Goal: Task Accomplishment & Management: Manage account settings

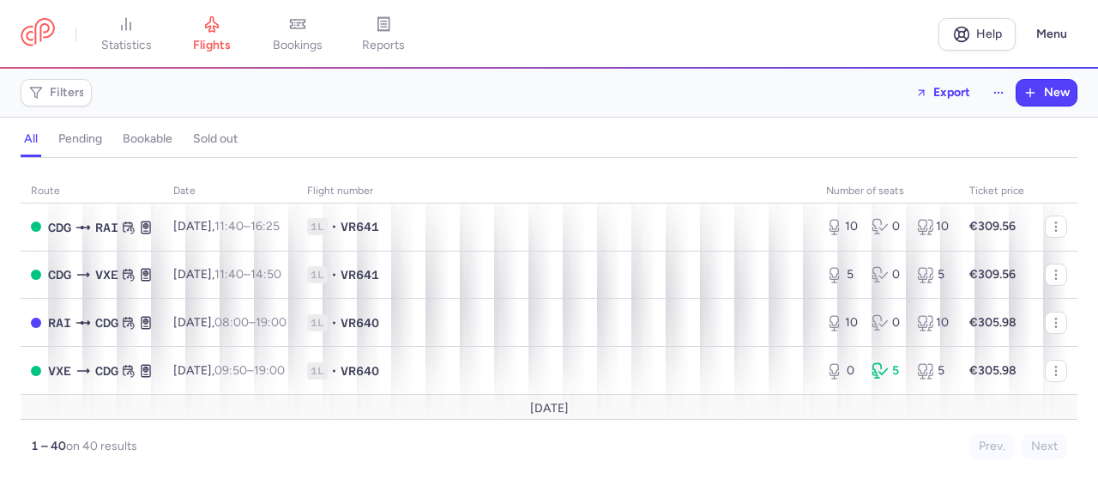
scroll to position [343, 0]
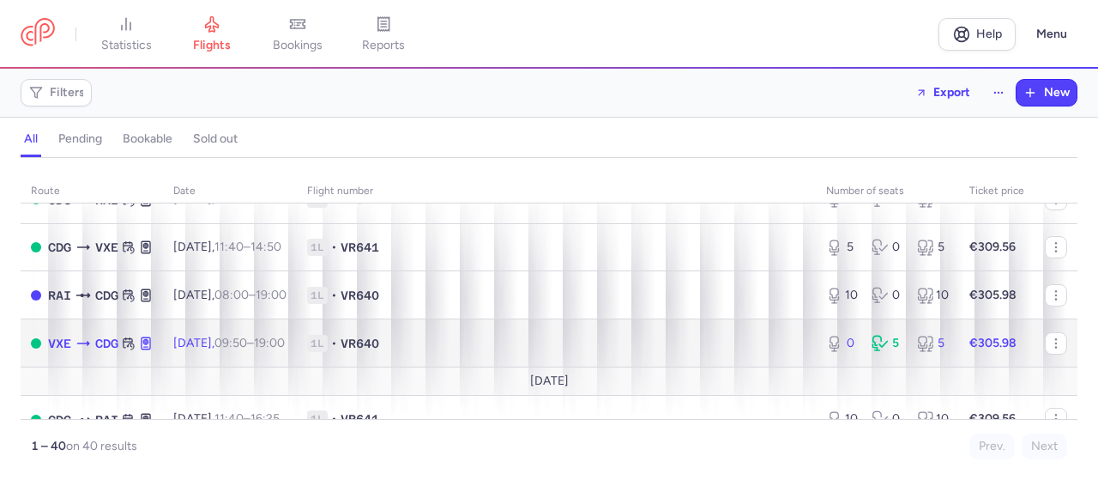
click at [507, 352] on span "1L • VR640" at bounding box center [556, 343] width 499 height 17
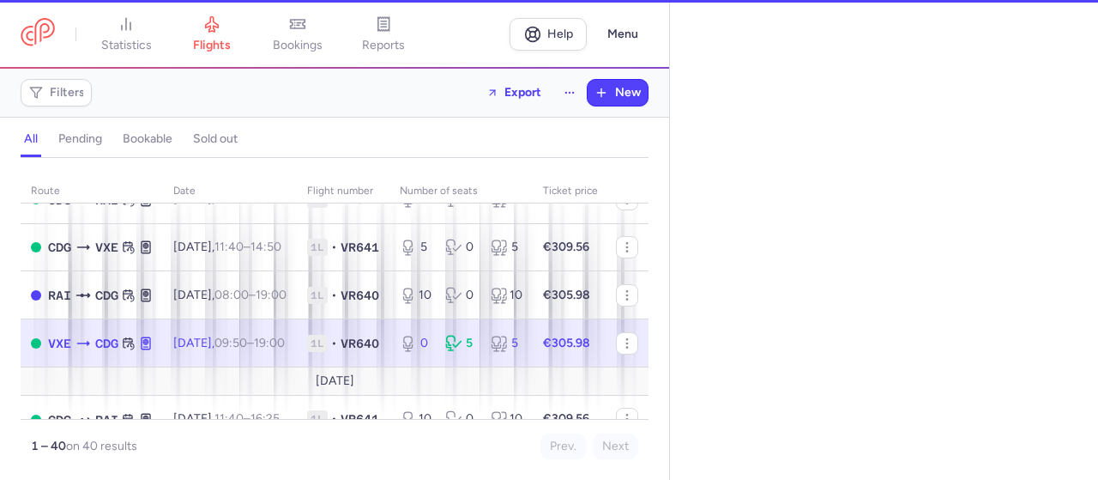
select select "days"
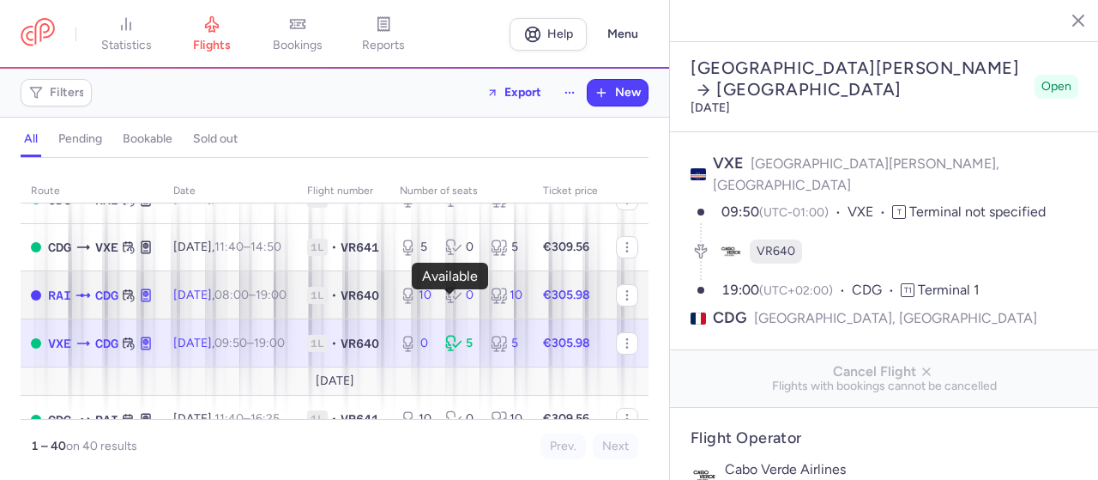
click at [417, 299] on icon at bounding box center [408, 295] width 17 height 17
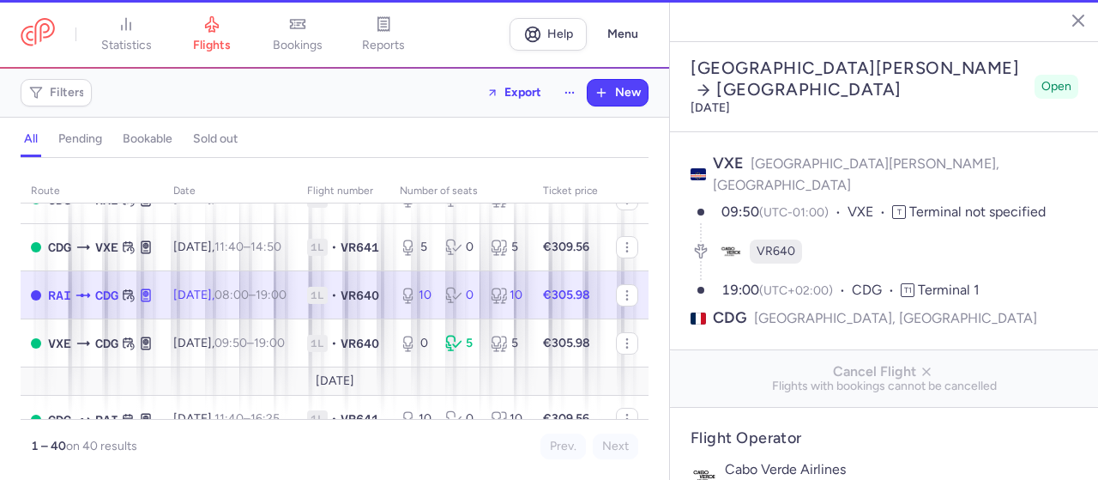
type input "10"
type input "214"
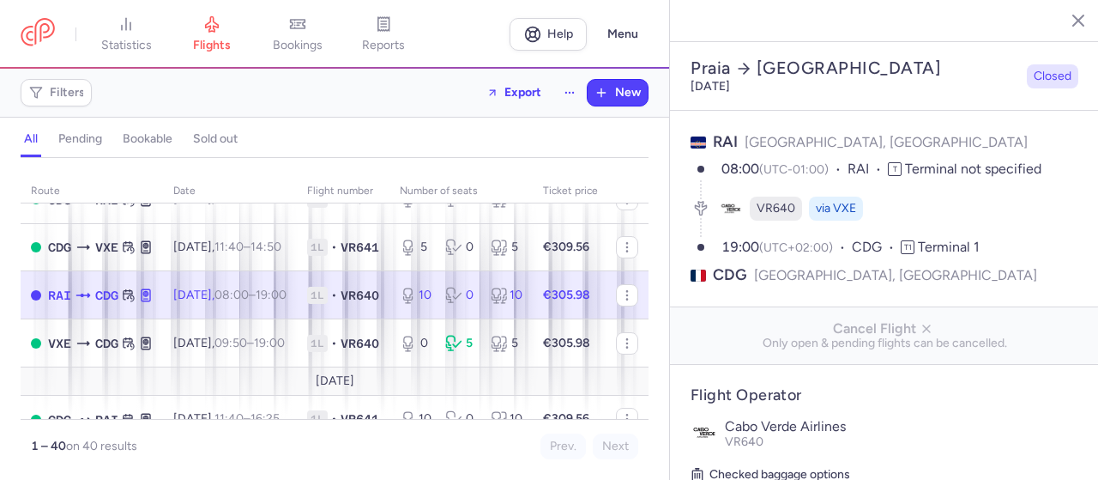
click at [1067, 16] on icon "button" at bounding box center [1065, 19] width 17 height 17
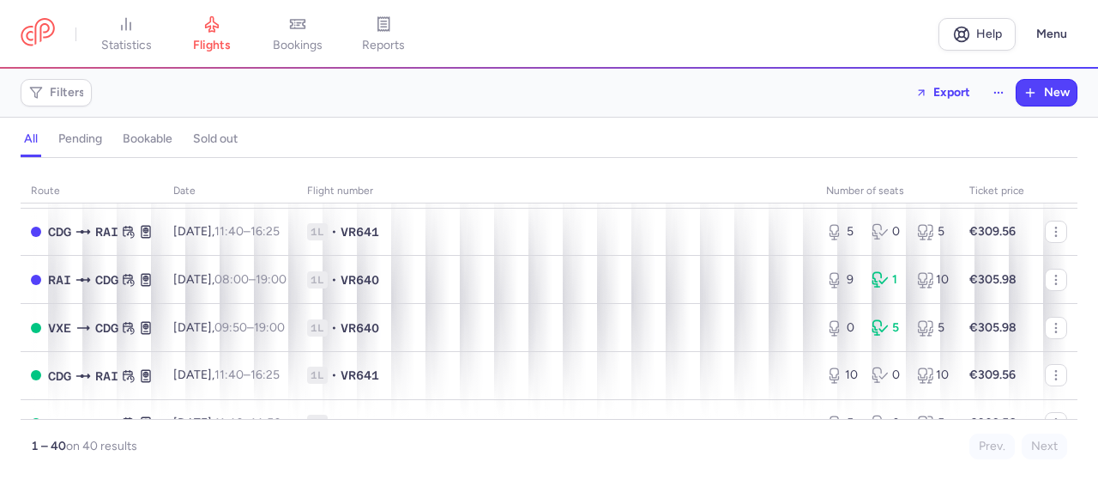
scroll to position [172, 0]
